Goal: Task Accomplishment & Management: Manage account settings

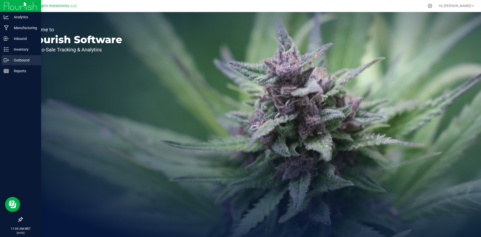
click at [18, 59] on p "Outbound" at bounding box center [24, 60] width 30 height 6
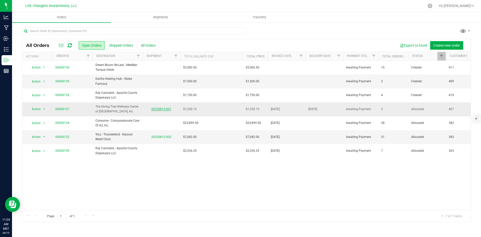
click at [166, 108] on link "20250815-001" at bounding box center [161, 109] width 20 height 4
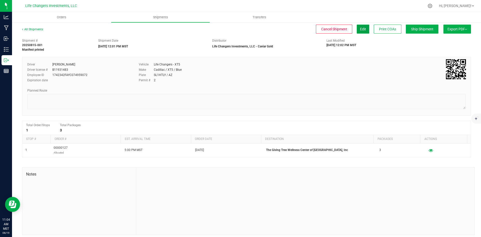
click at [360, 31] on span "Edit" at bounding box center [363, 29] width 6 height 4
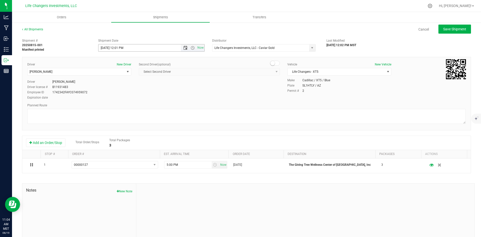
click at [184, 47] on span "Open the date view" at bounding box center [185, 48] width 4 height 4
click at [115, 100] on link "19" at bounding box center [116, 99] width 7 height 8
click at [385, 34] on div "All Shipments Cancel Save Shipment" at bounding box center [246, 31] width 449 height 9
click at [457, 28] on span "Save Shipment" at bounding box center [454, 29] width 23 height 4
type input "[DATE] 7:01 PM"
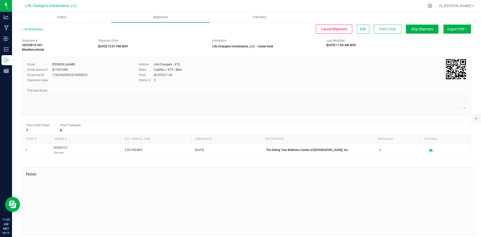
click at [456, 28] on button "Export PDF" at bounding box center [457, 29] width 28 height 9
click at [455, 39] on span "Manifest by Package ID" at bounding box center [450, 40] width 32 height 4
click at [63, 17] on span "Orders" at bounding box center [64, 17] width 23 height 5
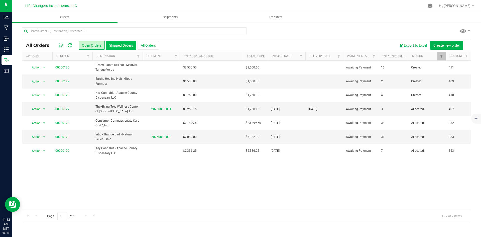
click at [122, 42] on button "Shipped Orders" at bounding box center [121, 45] width 30 height 9
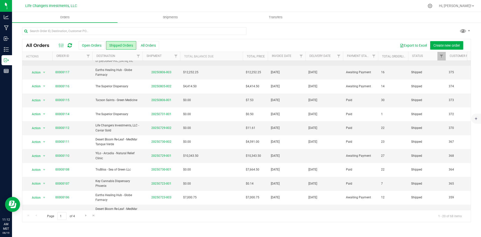
scroll to position [100, 0]
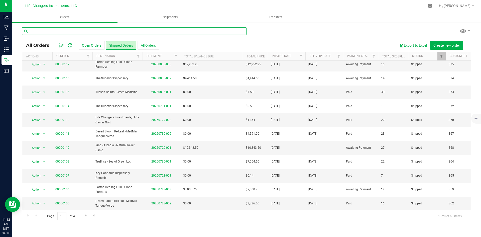
click at [72, 31] on input "text" at bounding box center [134, 31] width 224 height 8
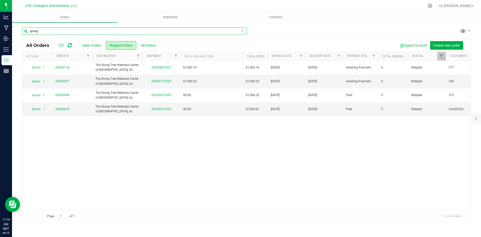
type input "giving"
